Goal: Transaction & Acquisition: Purchase product/service

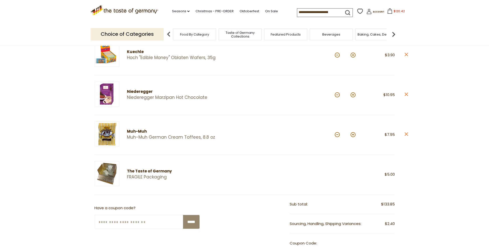
scroll to position [64, 0]
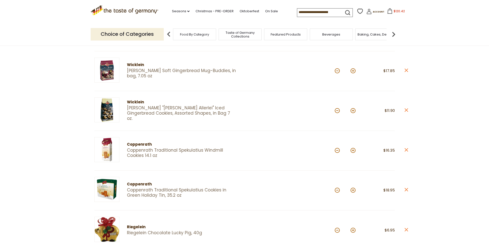
scroll to position [254, 0]
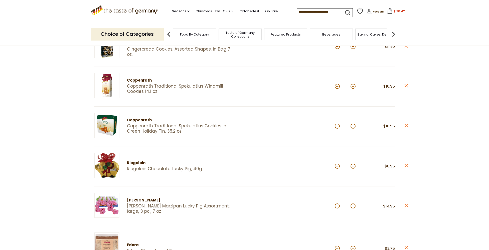
scroll to position [16, 0]
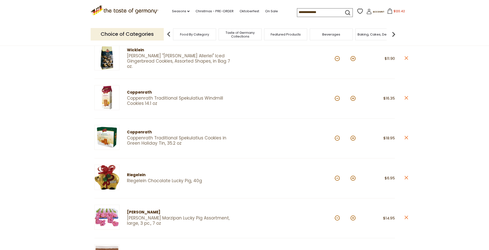
scroll to position [143, 0]
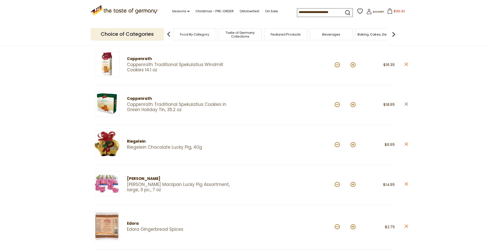
click at [406, 104] on icon "close" at bounding box center [406, 104] width 4 height 4
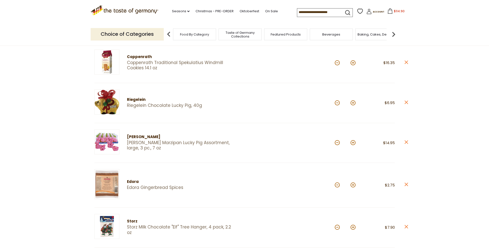
scroll to position [165, 0]
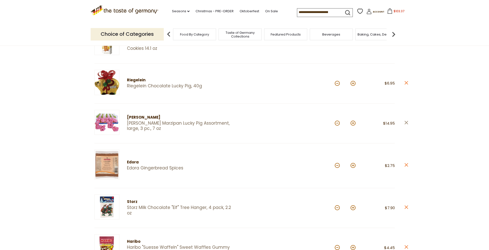
click at [405, 123] on icon "close" at bounding box center [406, 123] width 4 height 4
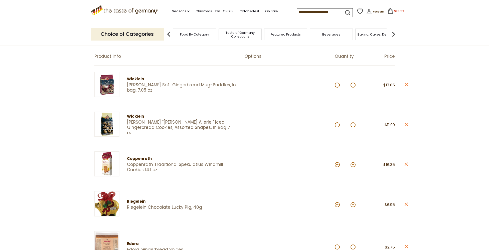
scroll to position [43, 0]
click at [397, 9] on button "$89.92" at bounding box center [395, 12] width 21 height 8
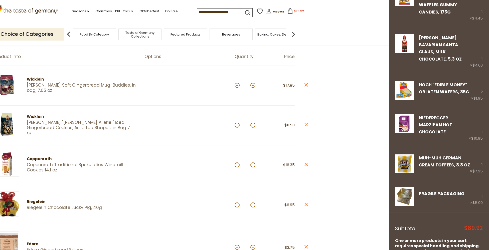
scroll to position [361, 0]
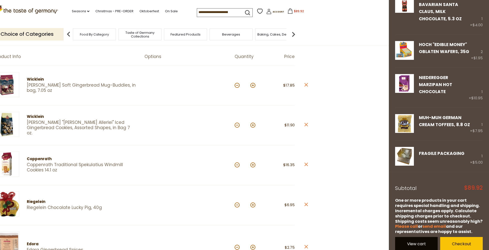
click at [412, 238] on link "View cart" at bounding box center [416, 244] width 43 height 14
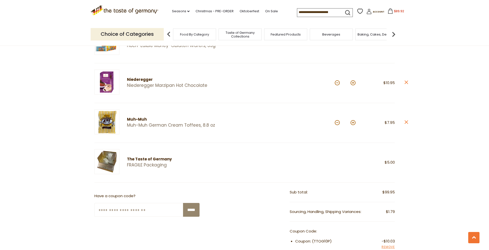
scroll to position [633, 0]
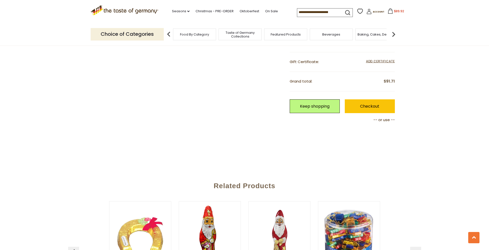
click at [382, 106] on link "Checkout" at bounding box center [370, 106] width 50 height 14
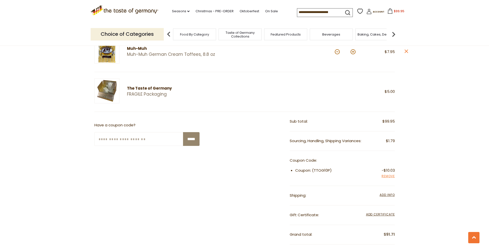
scroll to position [508, 0]
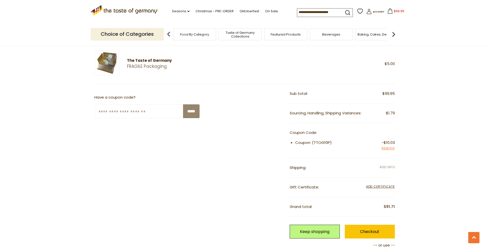
click at [384, 165] on span "Add Info" at bounding box center [387, 167] width 15 height 4
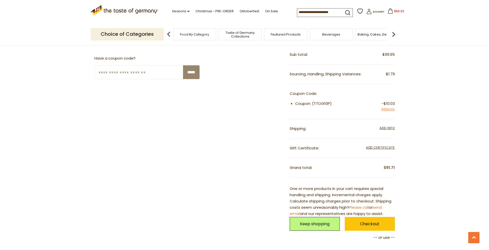
scroll to position [547, 0]
click at [385, 127] on span "Add Info" at bounding box center [387, 127] width 15 height 4
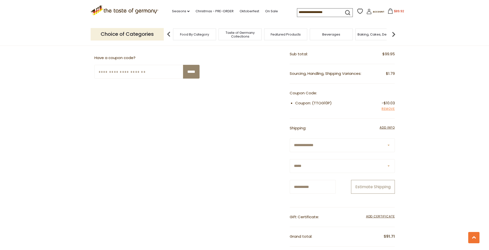
click at [379, 187] on button "Estimate Shipping" at bounding box center [373, 187] width 44 height 14
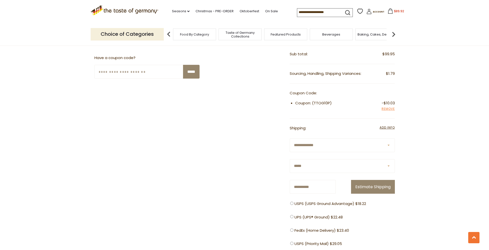
scroll to position [590, 0]
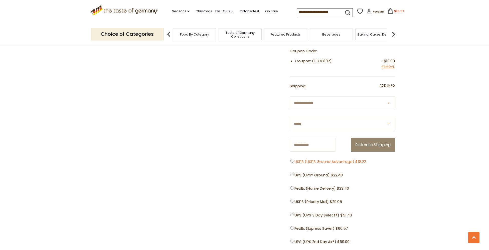
click at [328, 163] on span "USPS (USPS Ground Advantage) $18.22" at bounding box center [331, 162] width 72 height 6
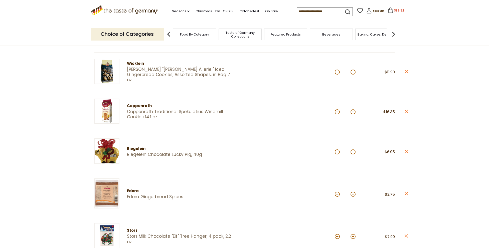
scroll to position [0, 0]
